Goal: Find specific page/section: Find specific page/section

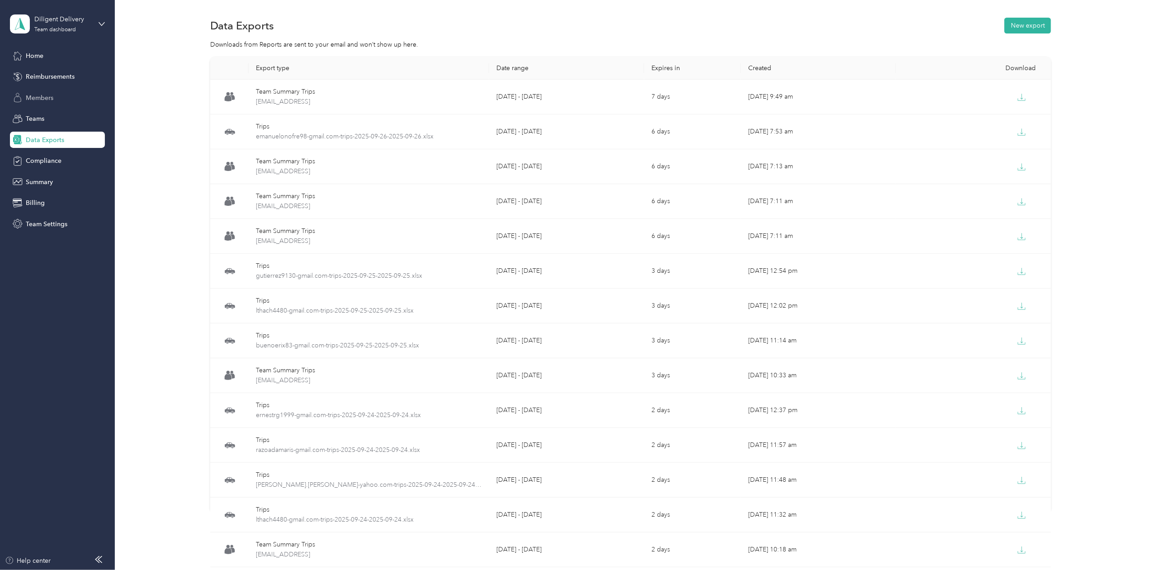
click at [40, 99] on span "Members" at bounding box center [40, 97] width 28 height 9
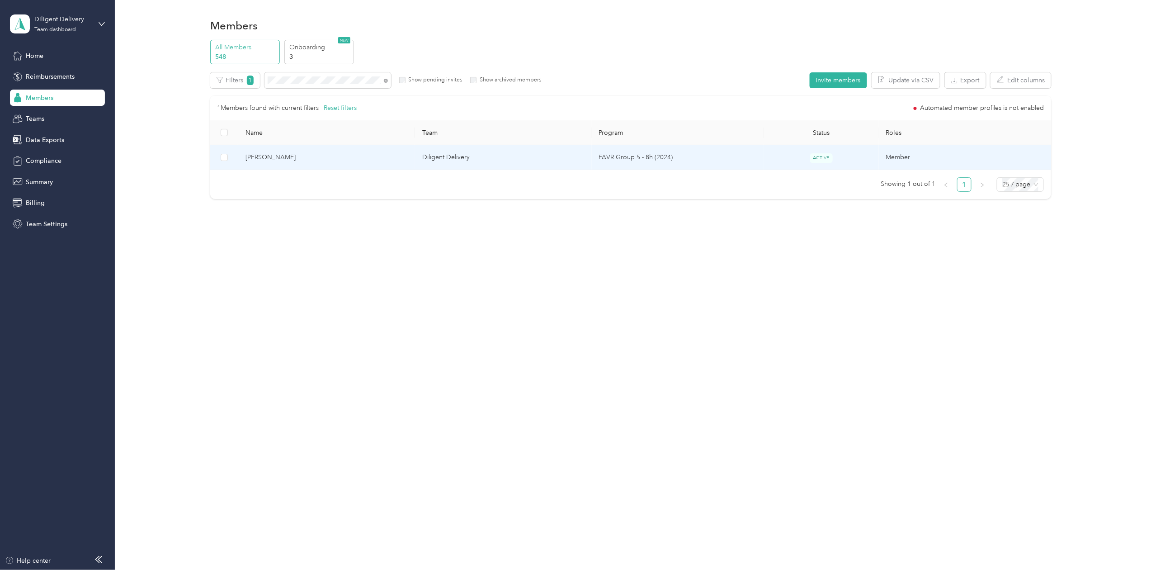
click at [257, 158] on span "[PERSON_NAME]" at bounding box center [327, 157] width 162 height 10
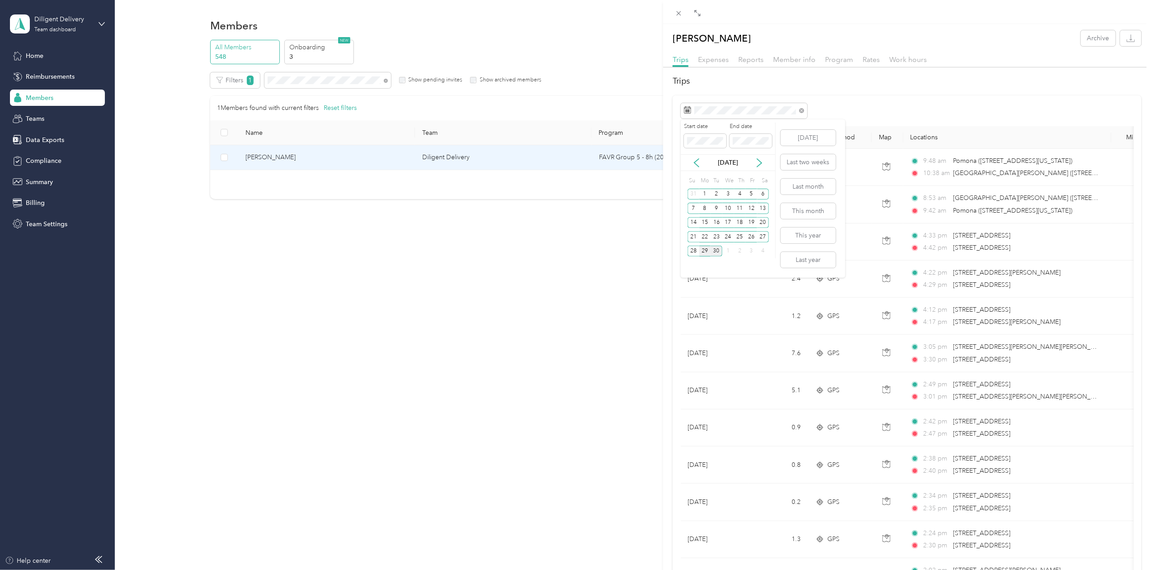
click at [702, 251] on div "29" at bounding box center [706, 251] width 12 height 11
